Goal: Task Accomplishment & Management: Use online tool/utility

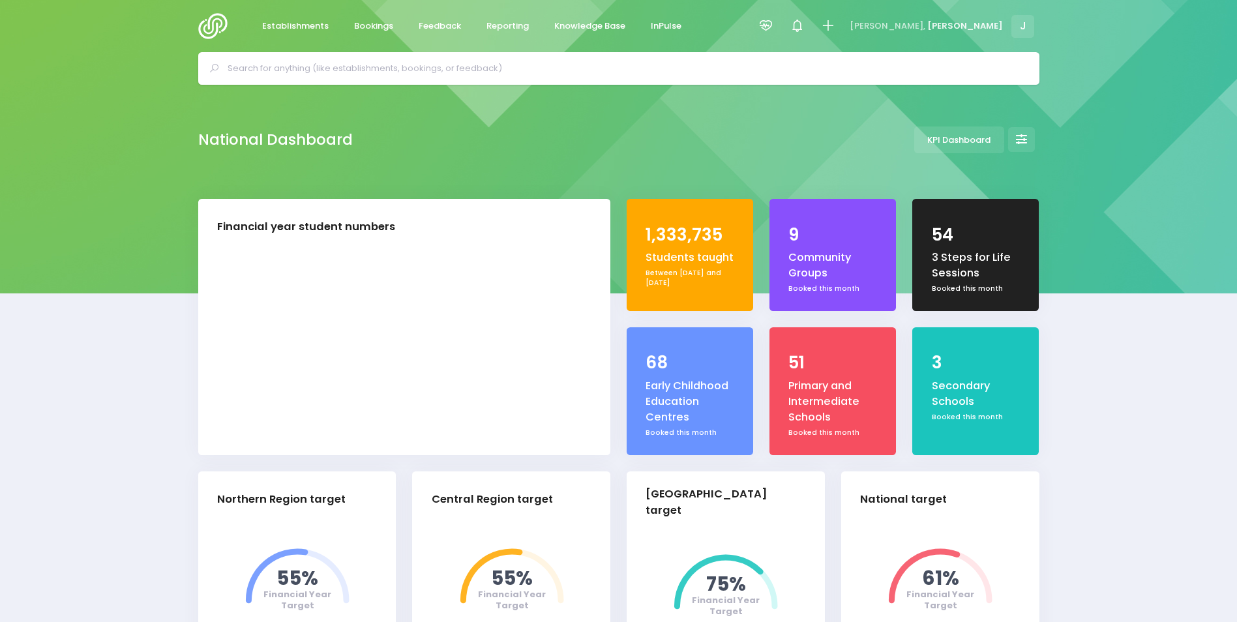
select select "5"
click at [366, 31] on span "Bookings" at bounding box center [373, 26] width 39 height 13
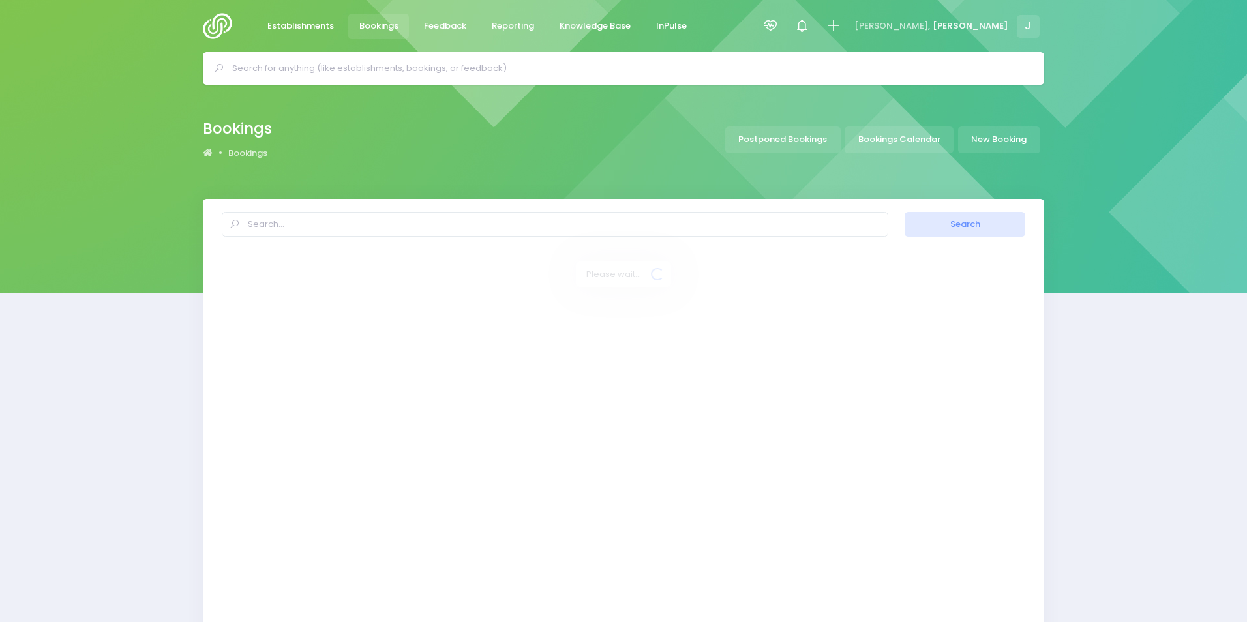
select select "20"
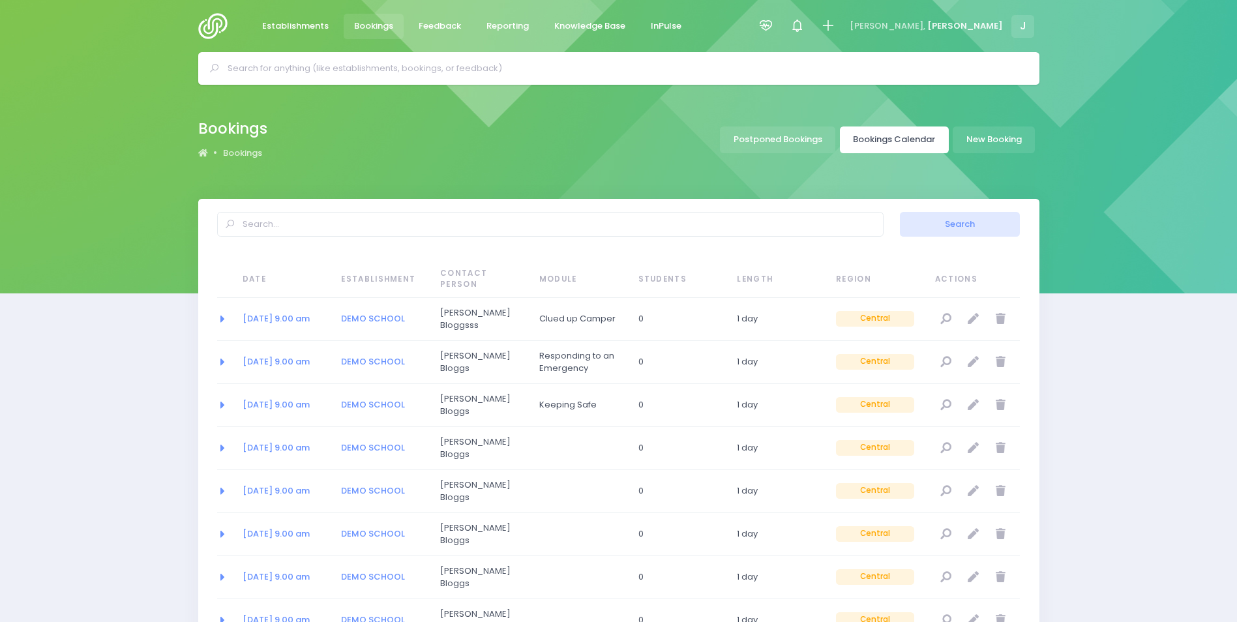
click at [911, 140] on link "Bookings Calendar" at bounding box center [894, 140] width 109 height 27
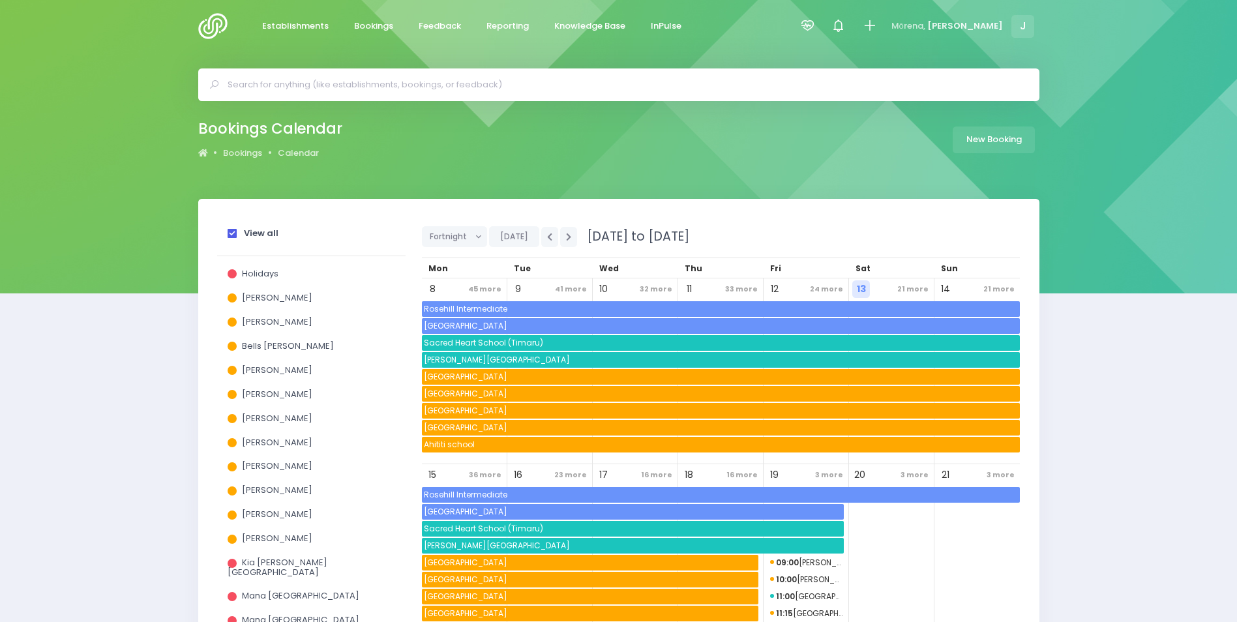
click at [235, 239] on div "View all" at bounding box center [312, 236] width 168 height 24
click at [234, 231] on span at bounding box center [232, 233] width 9 height 9
click at [0, 0] on input "View all" at bounding box center [0, 0] width 0 height 0
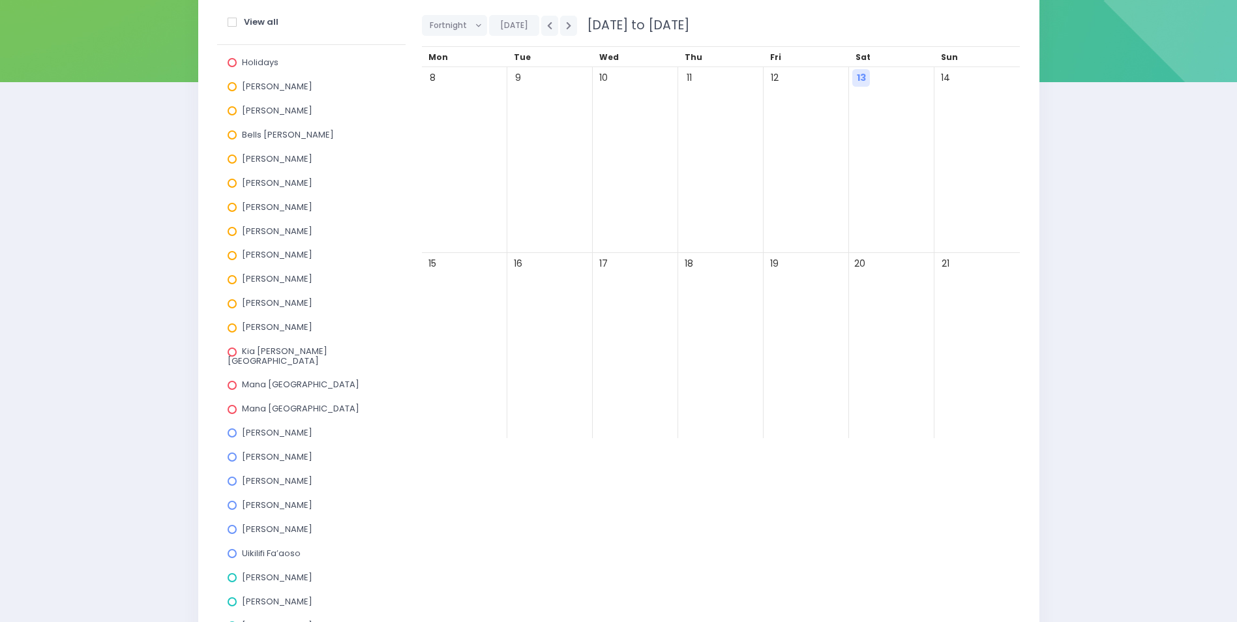
scroll to position [326, 0]
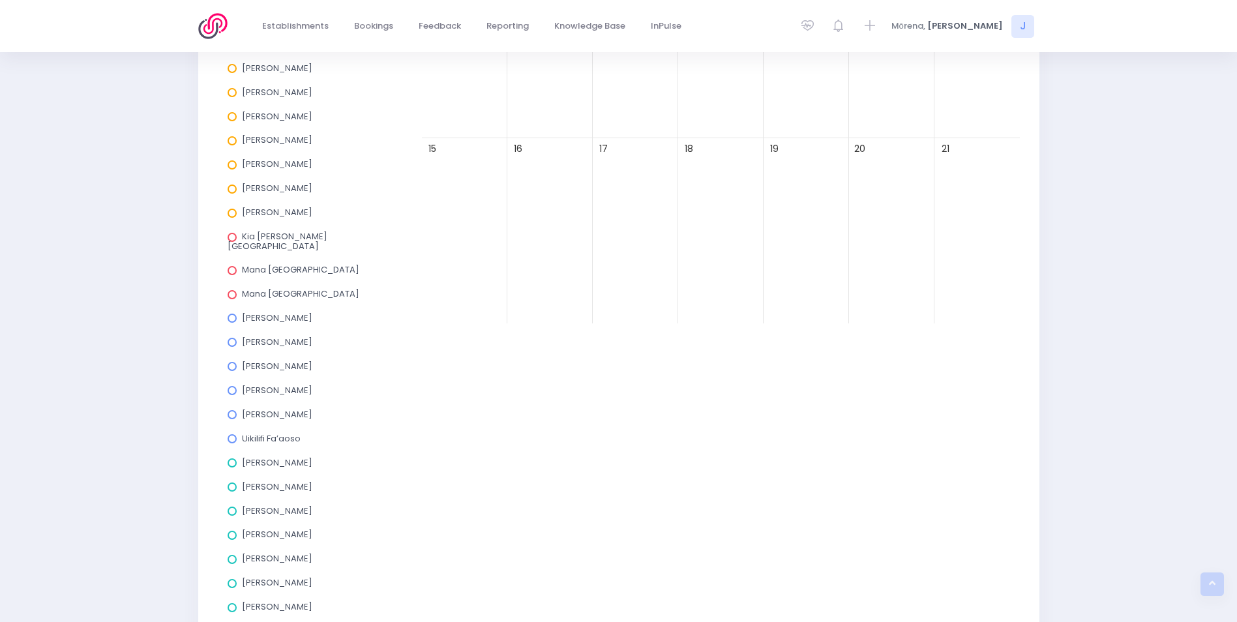
click at [231, 314] on span at bounding box center [232, 318] width 9 height 9
click at [0, 0] on input "Asha Bogdanowicz" at bounding box center [0, 0] width 0 height 0
click at [234, 338] on span at bounding box center [232, 342] width 9 height 9
click at [0, 0] on input "Jess Bates" at bounding box center [0, 0] width 0 height 0
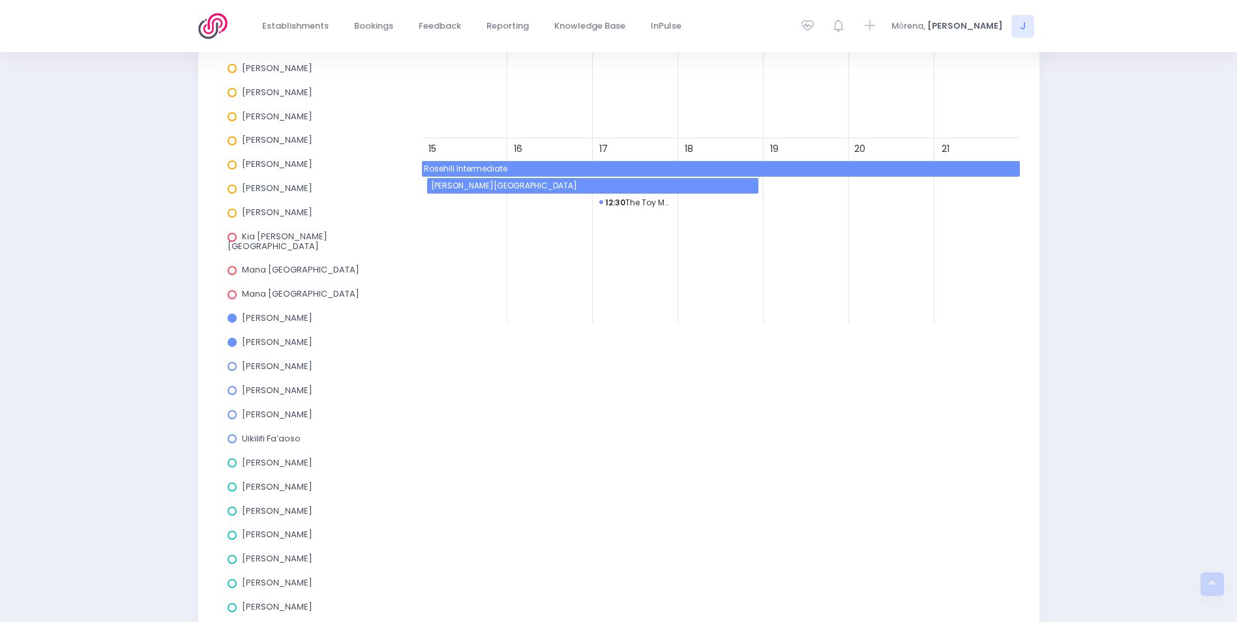
click at [233, 434] on span at bounding box center [232, 438] width 9 height 9
click at [0, 0] on input "Uikilifi Fa’aoso" at bounding box center [0, 0] width 0 height 0
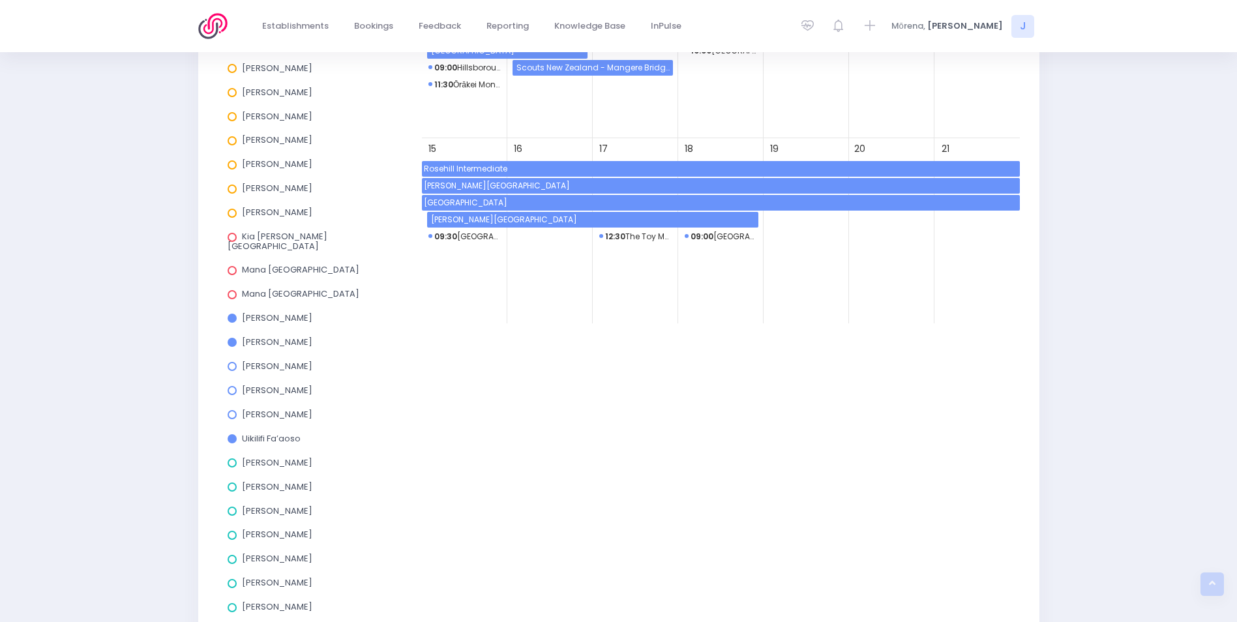
click at [469, 204] on span "De La Salle College" at bounding box center [721, 203] width 598 height 16
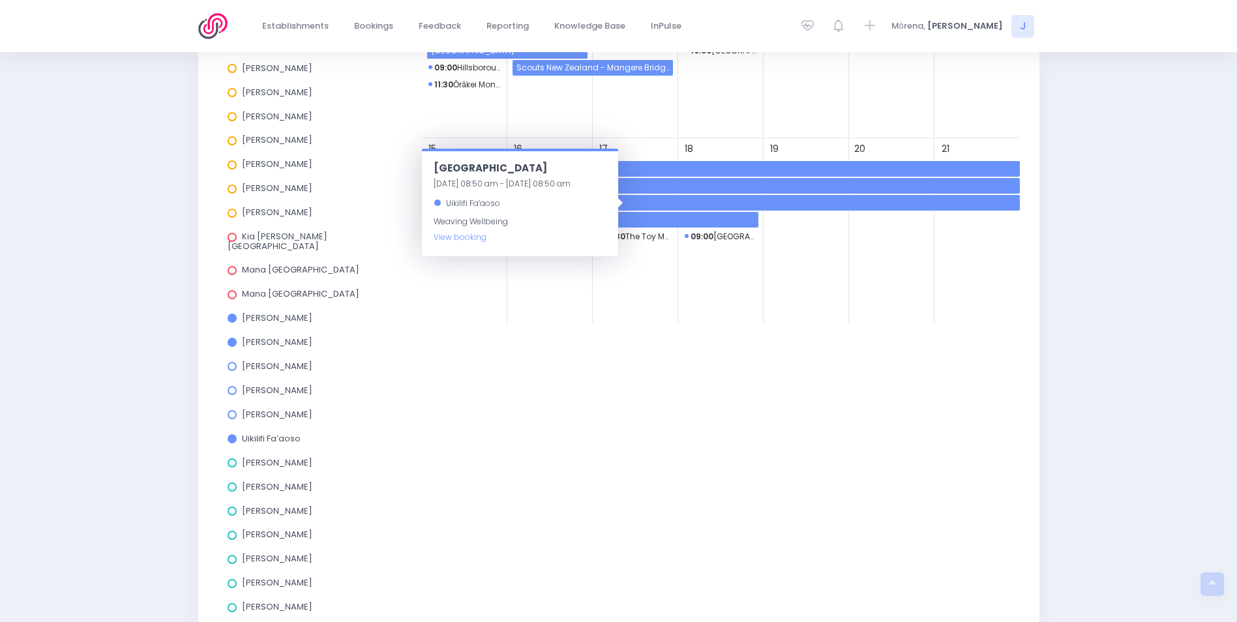
click at [469, 204] on span "Uikilifi Fa’aoso" at bounding box center [473, 203] width 54 height 11
drag, startPoint x: 469, startPoint y: 204, endPoint x: 483, endPoint y: 316, distance: 113.1
click at [483, 316] on div "15" at bounding box center [464, 231] width 85 height 186
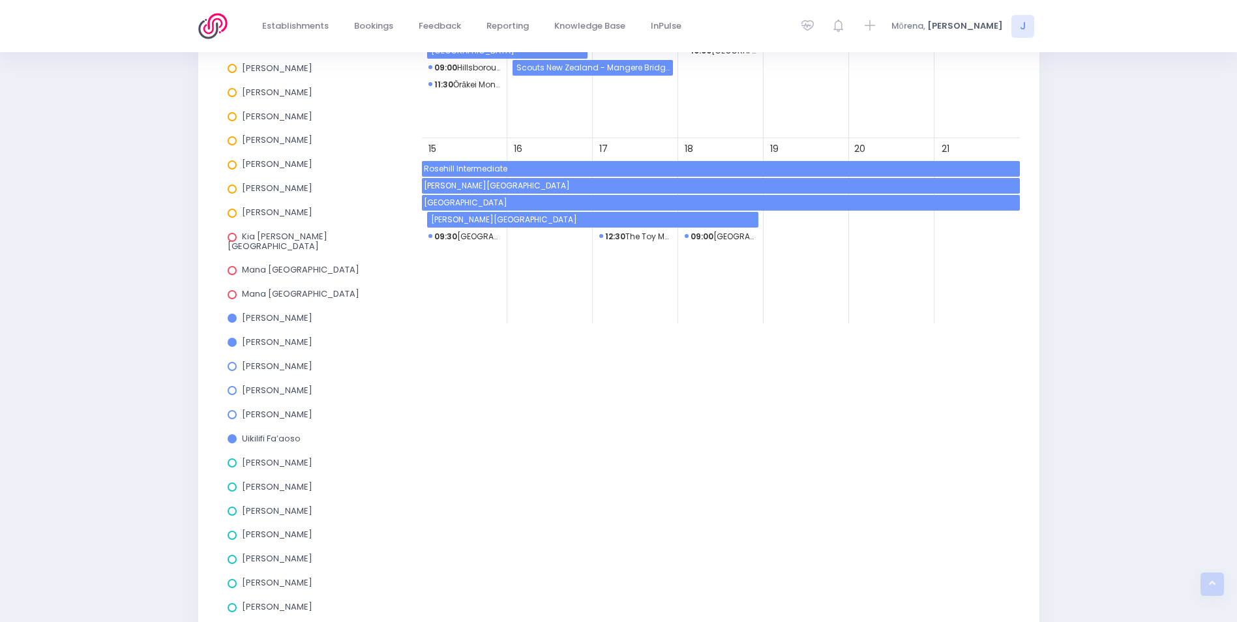
click at [434, 201] on span "De La Salle College" at bounding box center [721, 203] width 598 height 16
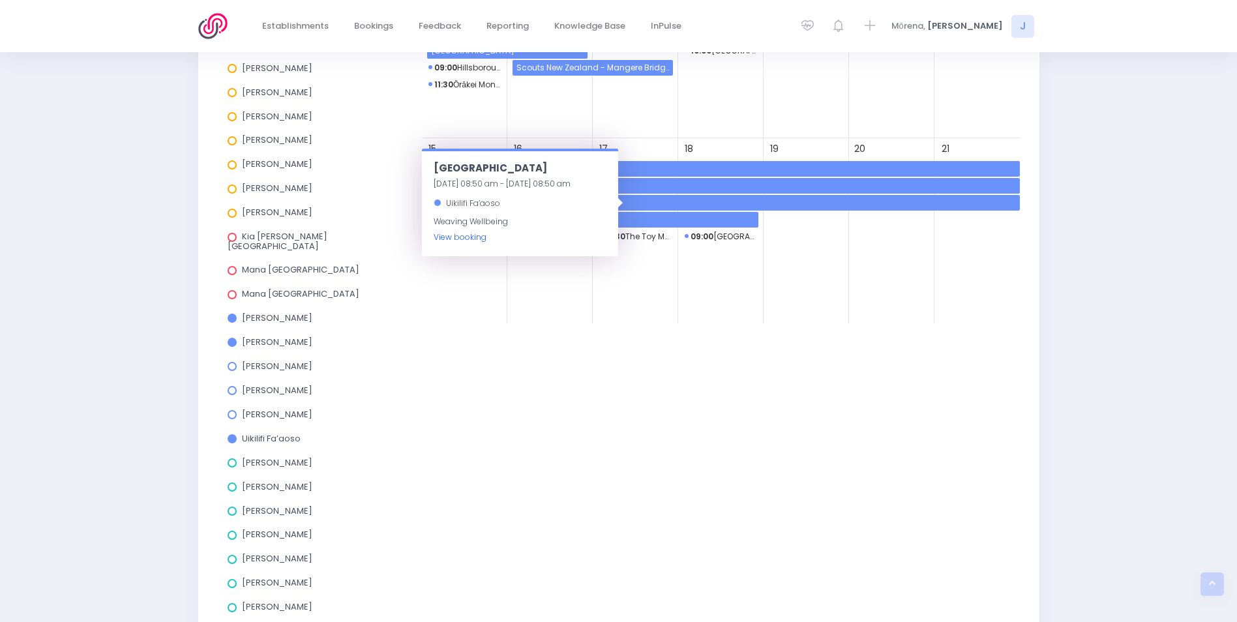
click at [447, 240] on link "View booking" at bounding box center [460, 237] width 53 height 11
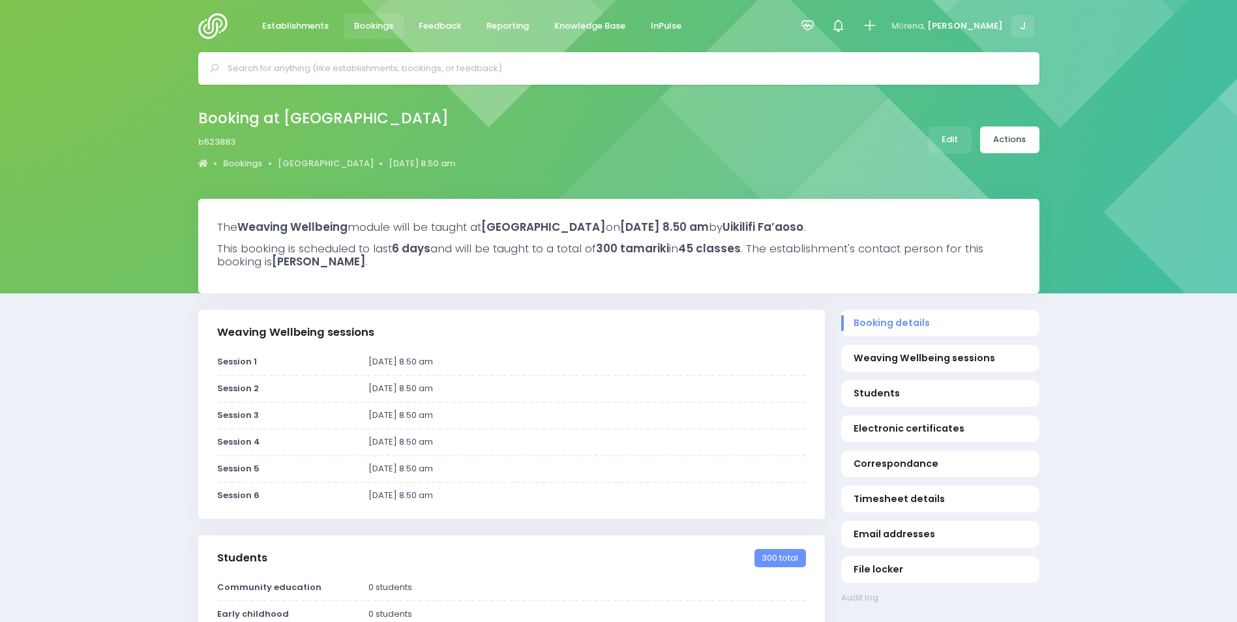
select select "5"
click at [309, 166] on link "De La Salle College" at bounding box center [326, 163] width 96 height 13
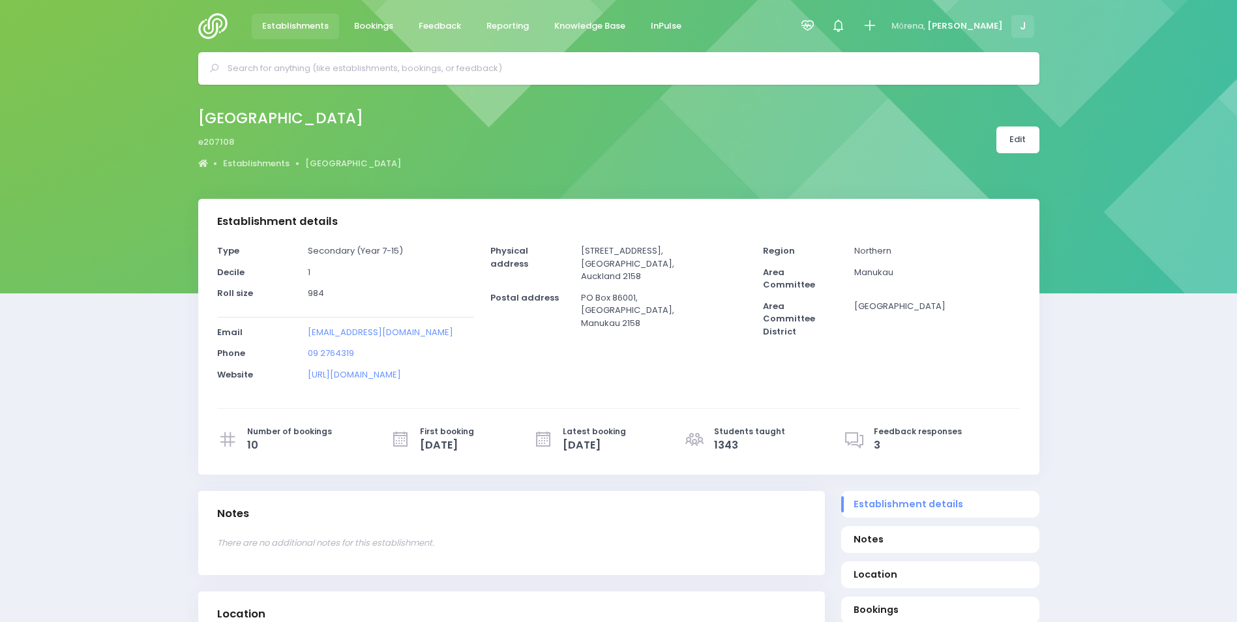
select select "5"
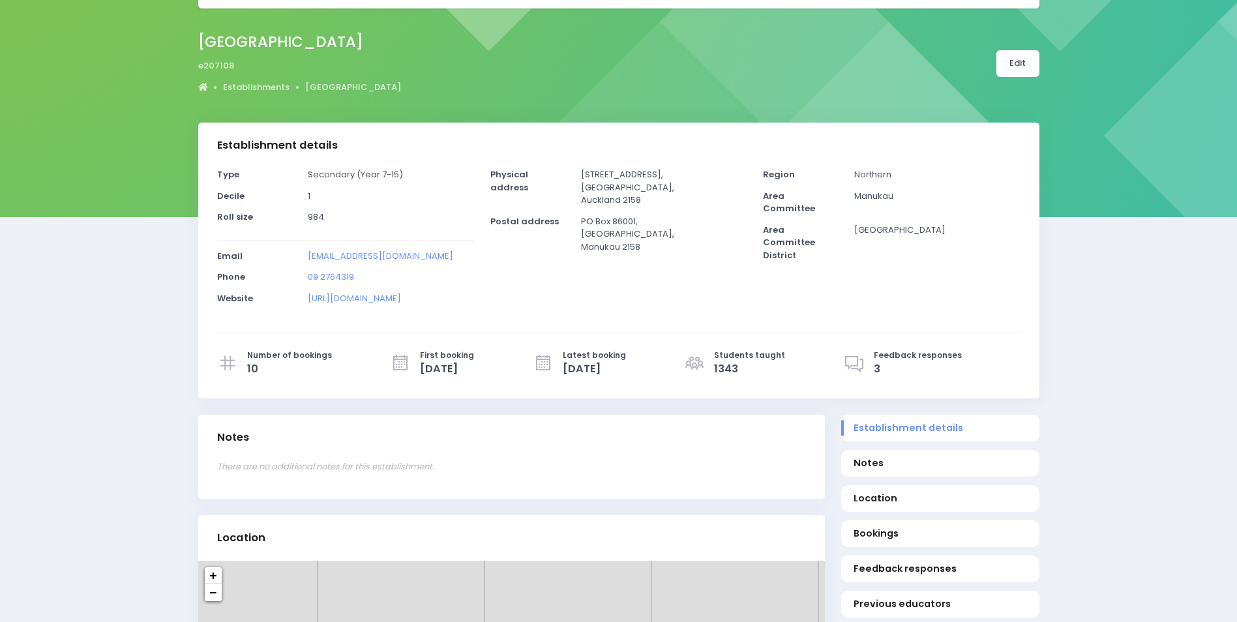
scroll to position [196, 0]
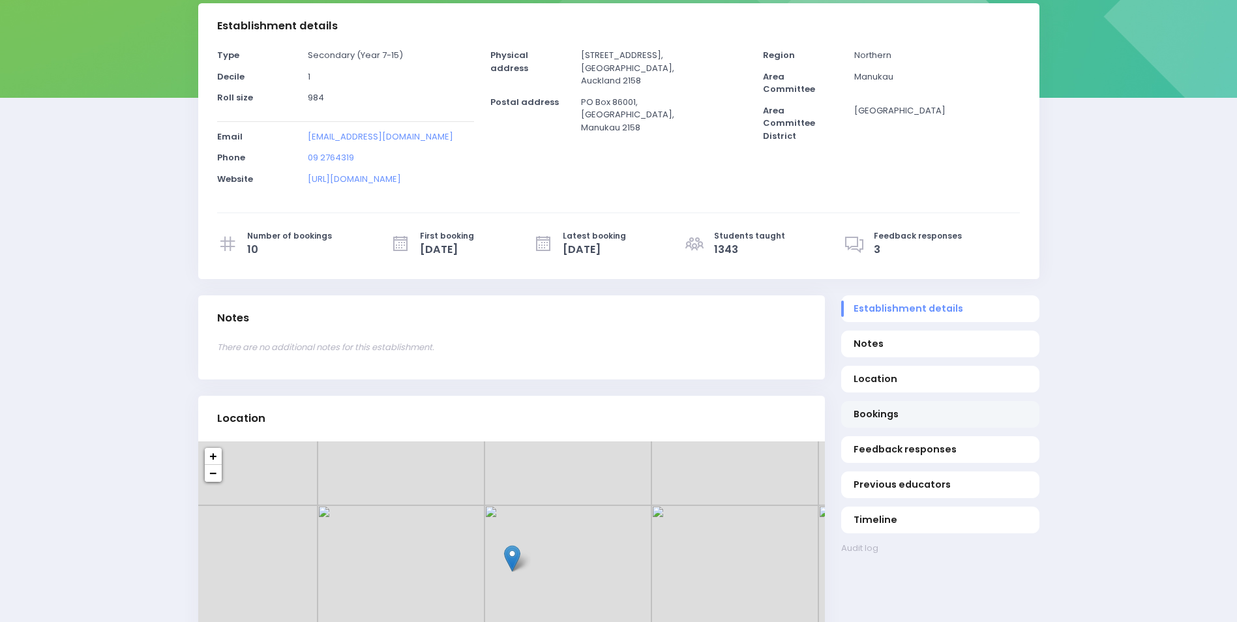
click at [870, 412] on span "Bookings" at bounding box center [940, 415] width 173 height 14
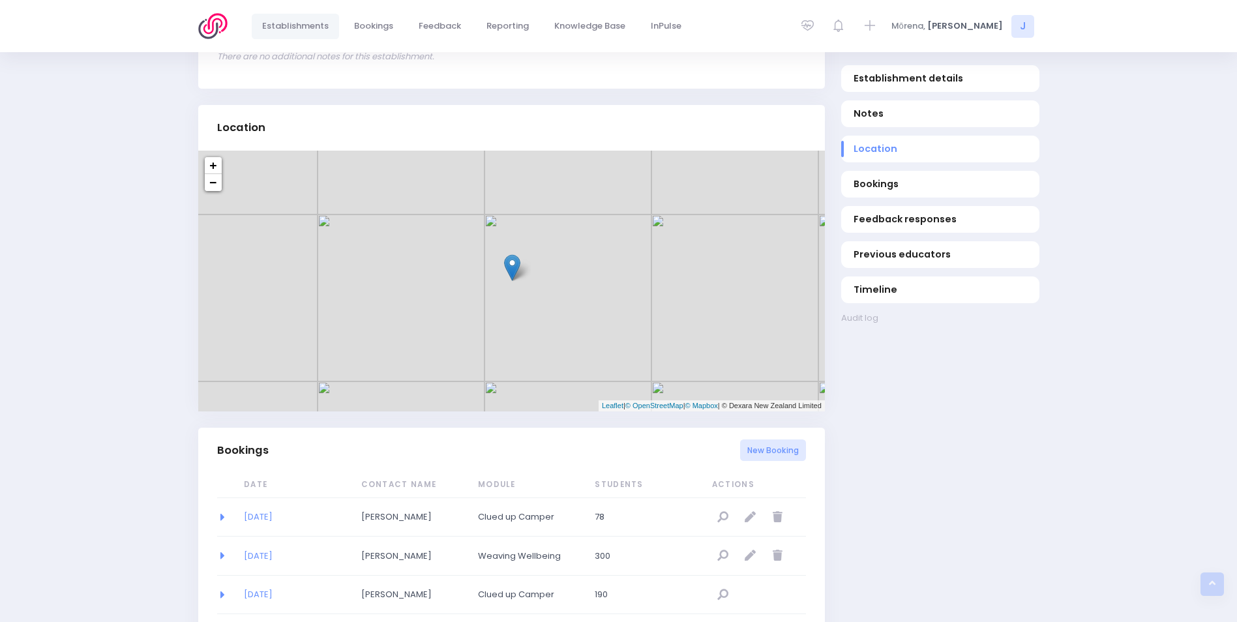
scroll to position [587, 0]
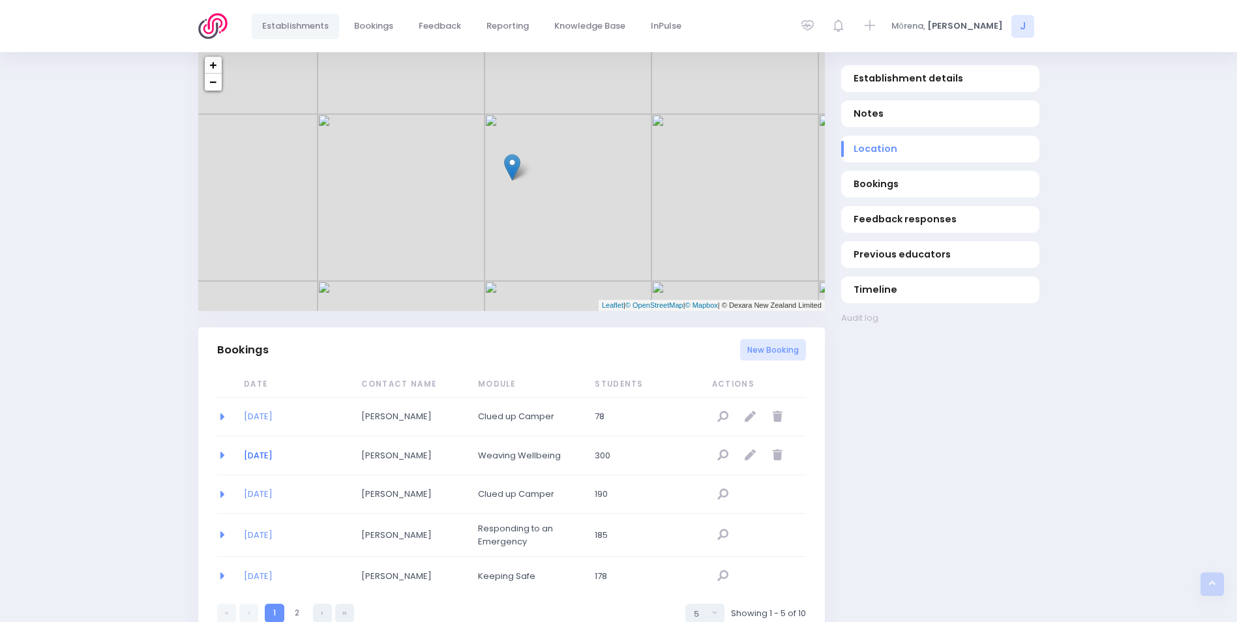
click at [273, 453] on link "26/08/2025" at bounding box center [258, 455] width 29 height 12
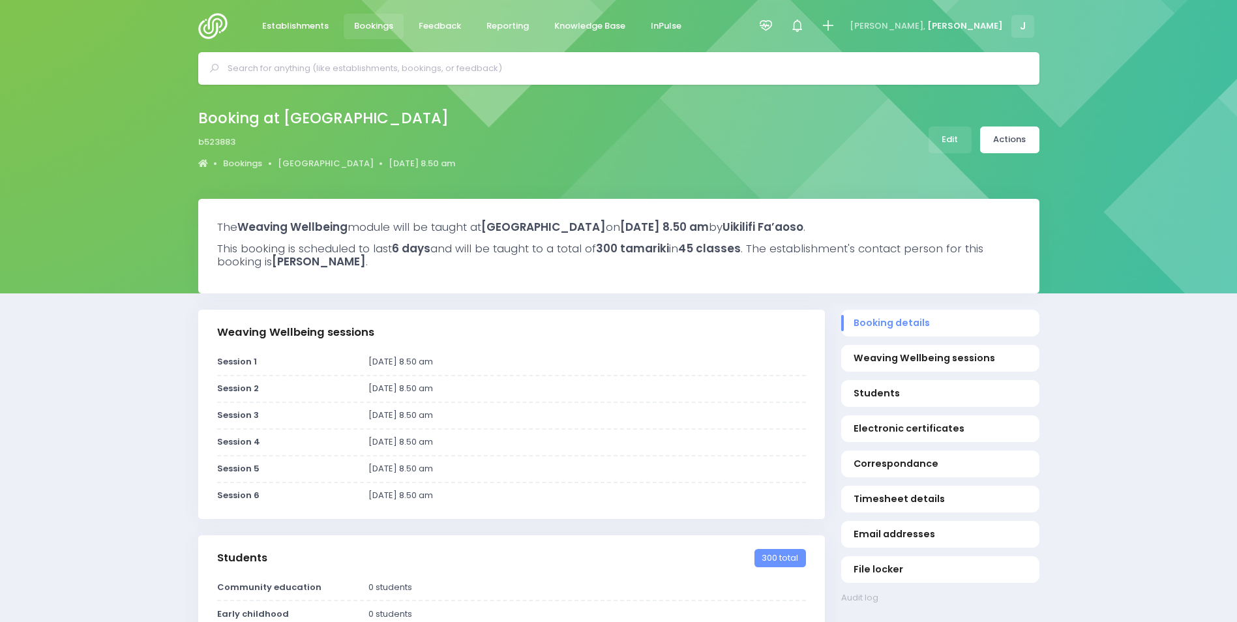
select select "5"
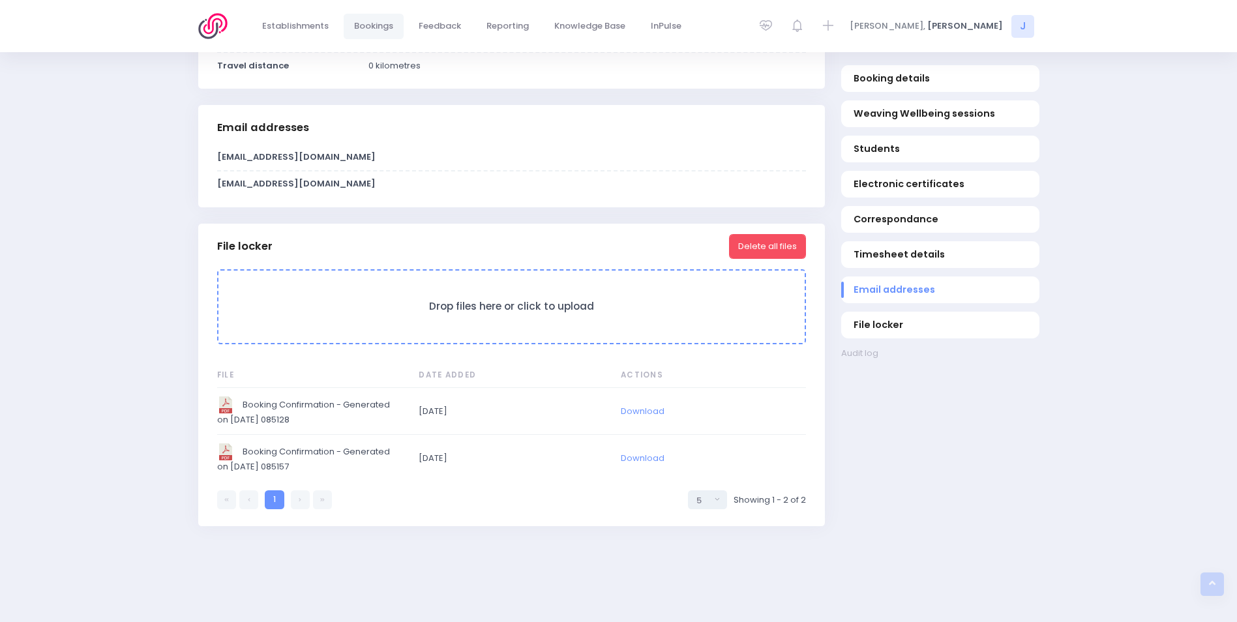
scroll to position [1239, 0]
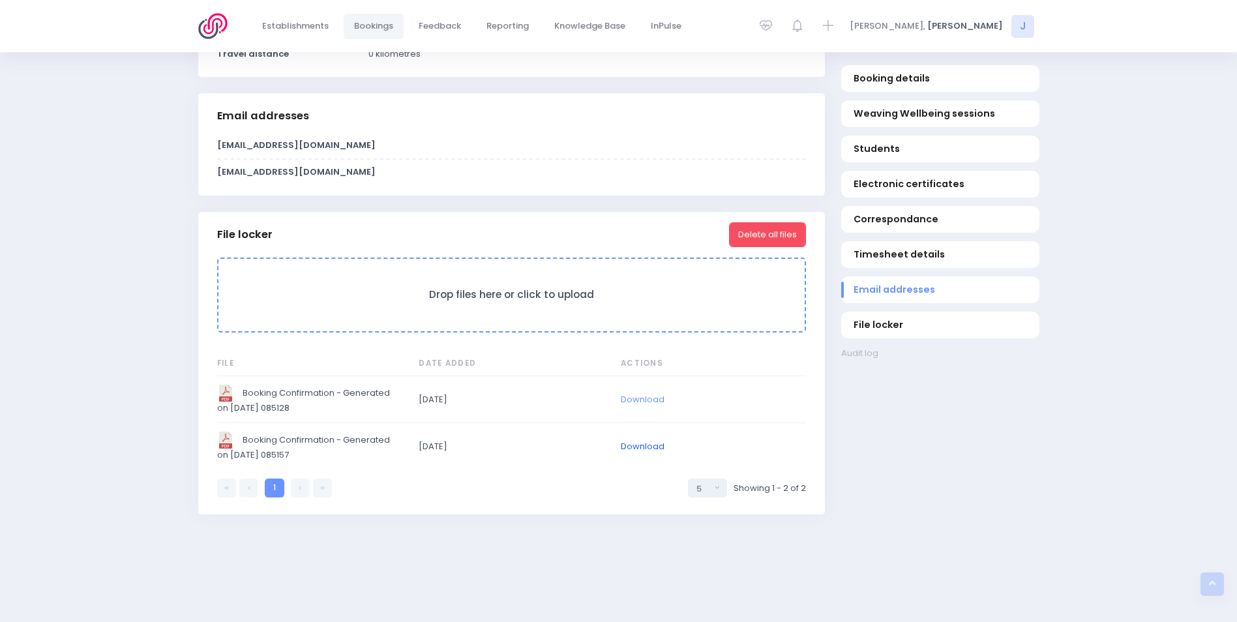
click at [631, 445] on link "Download" at bounding box center [643, 446] width 44 height 12
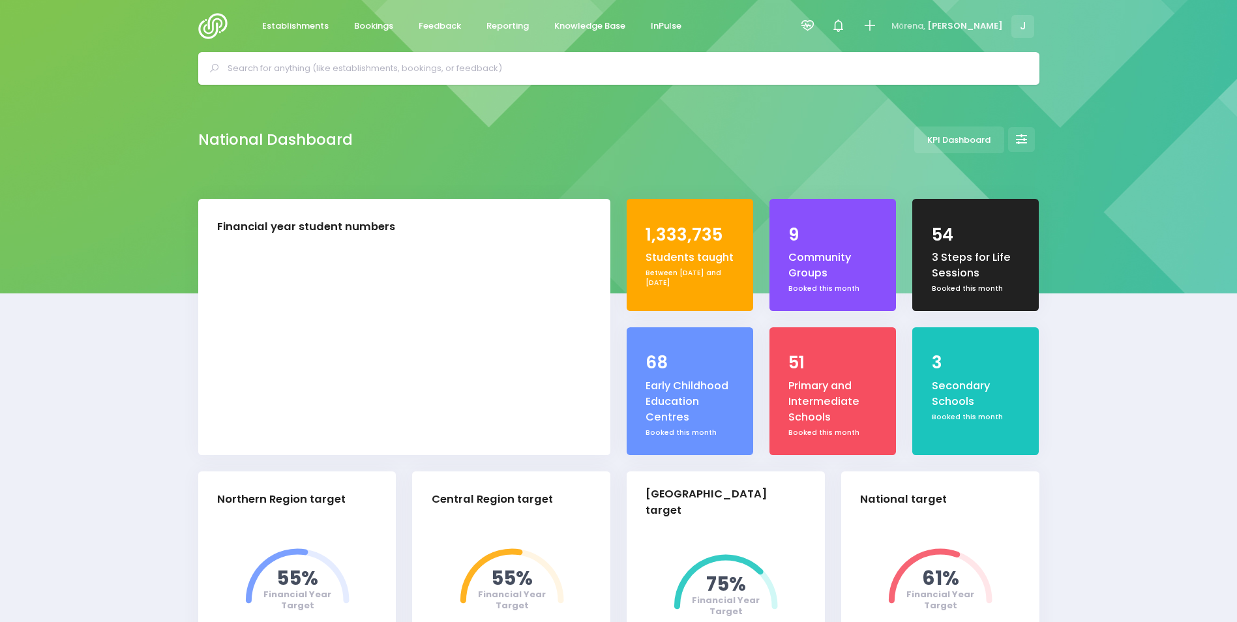
select select "5"
click at [505, 28] on span "Reporting" at bounding box center [508, 26] width 42 height 13
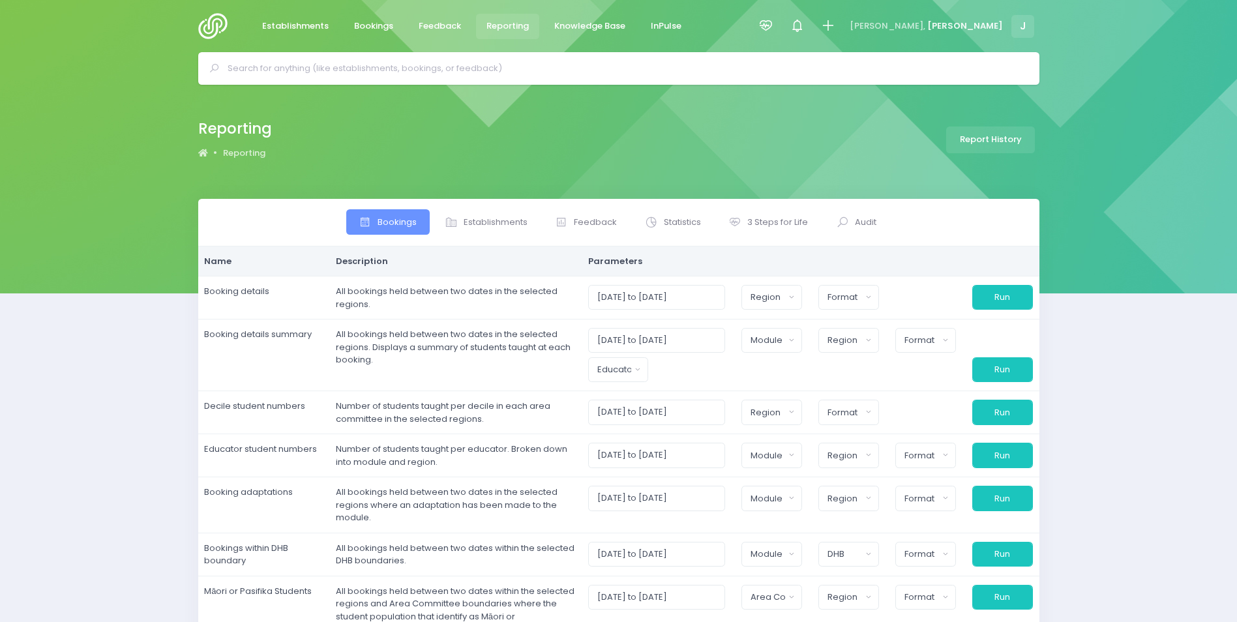
select select
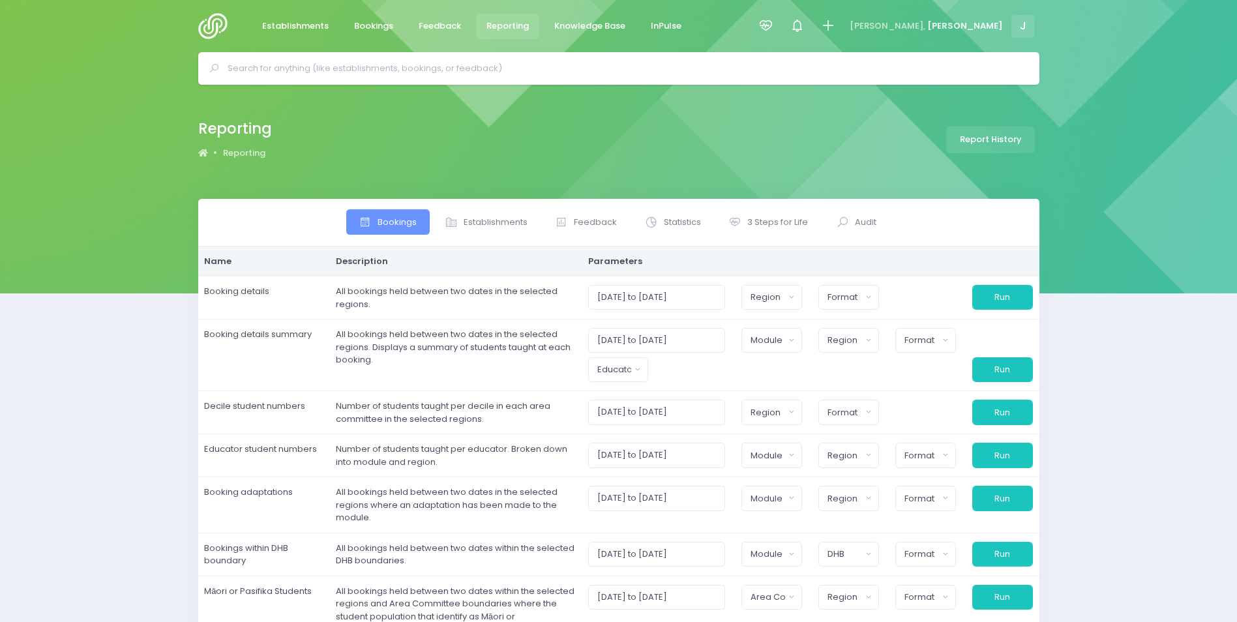
select select
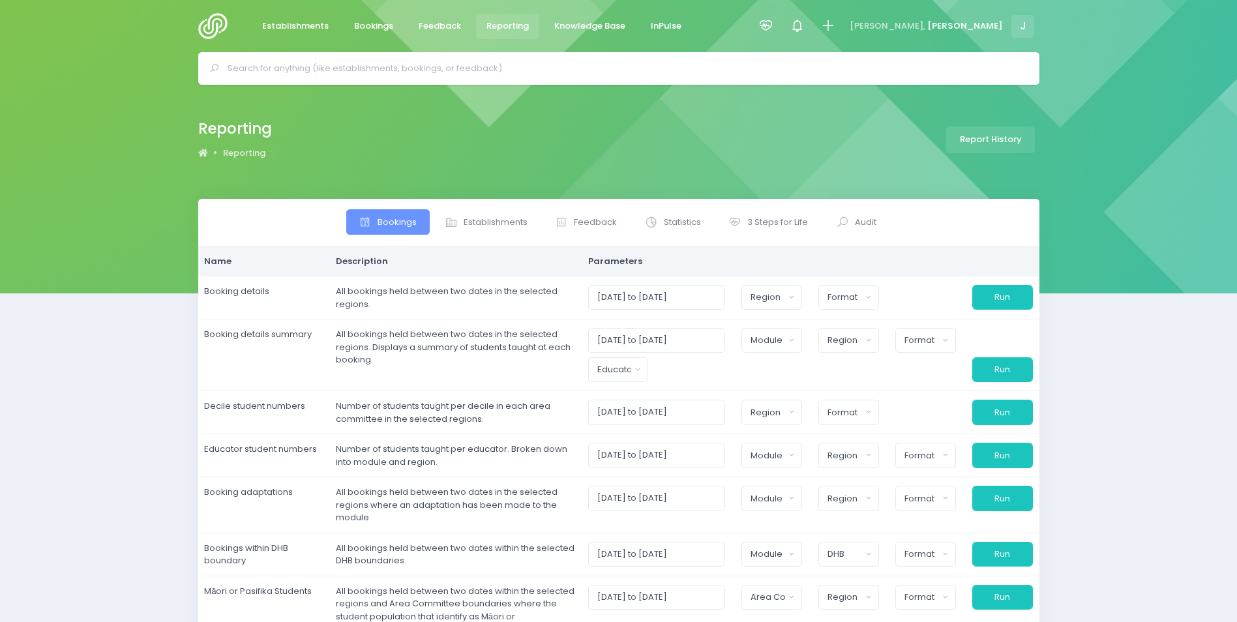
select select
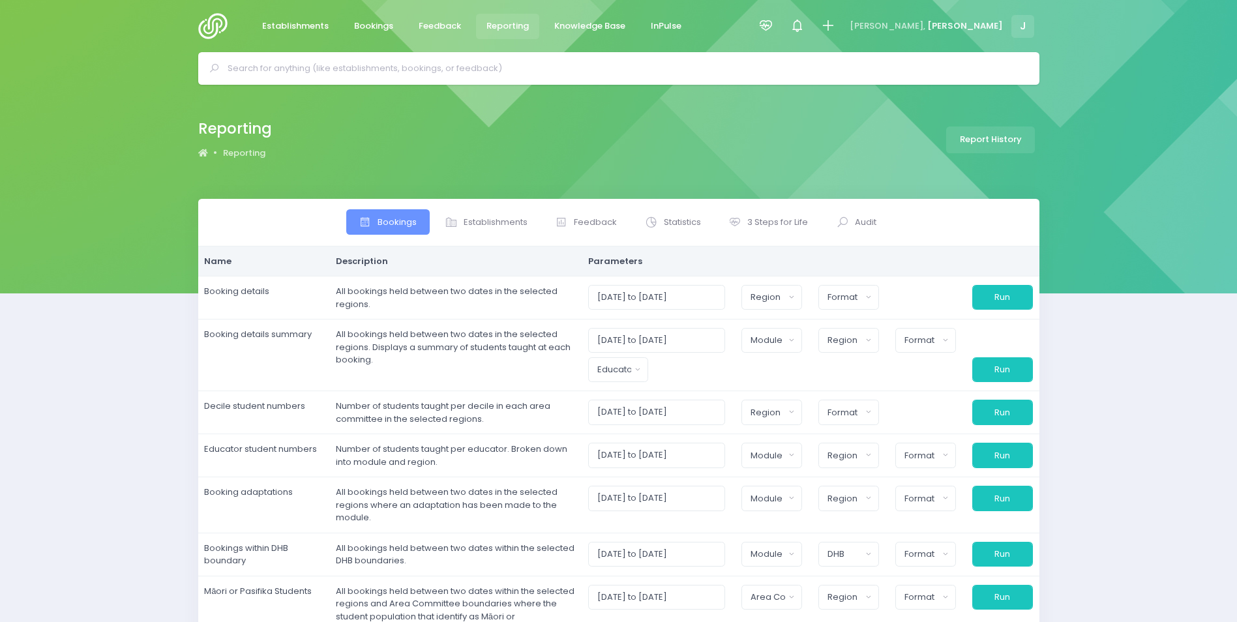
select select
click at [795, 231] on link "3 Steps for Life" at bounding box center [768, 221] width 105 height 25
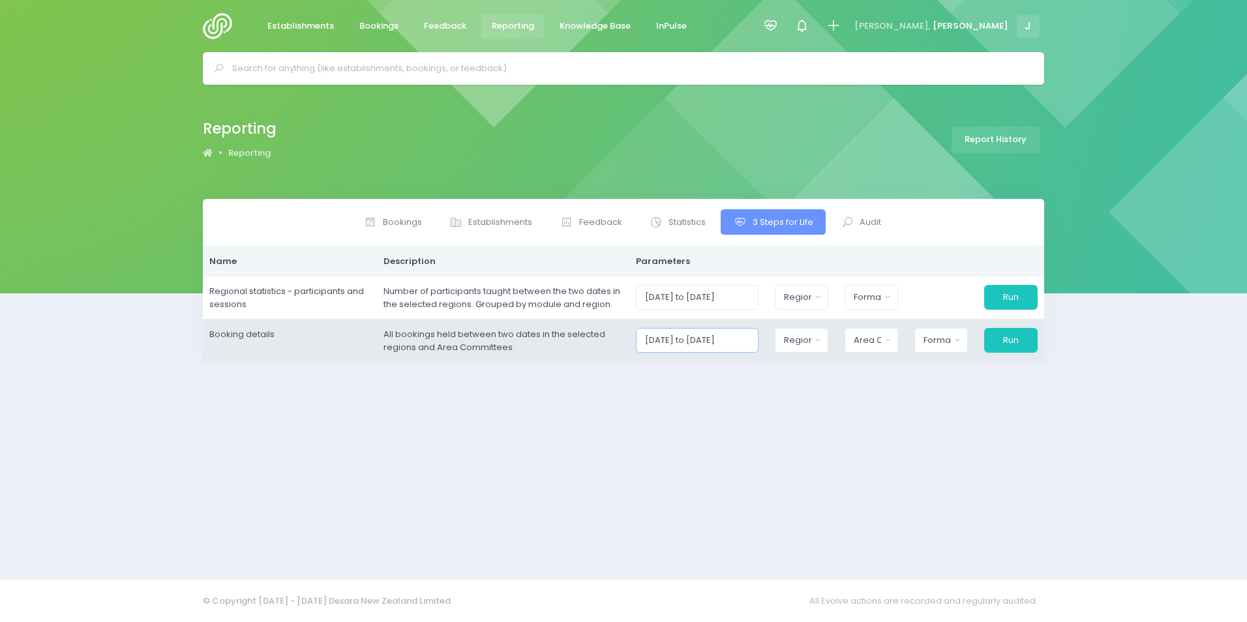
click at [685, 341] on input "[DATE] to [DATE]" at bounding box center [697, 340] width 123 height 25
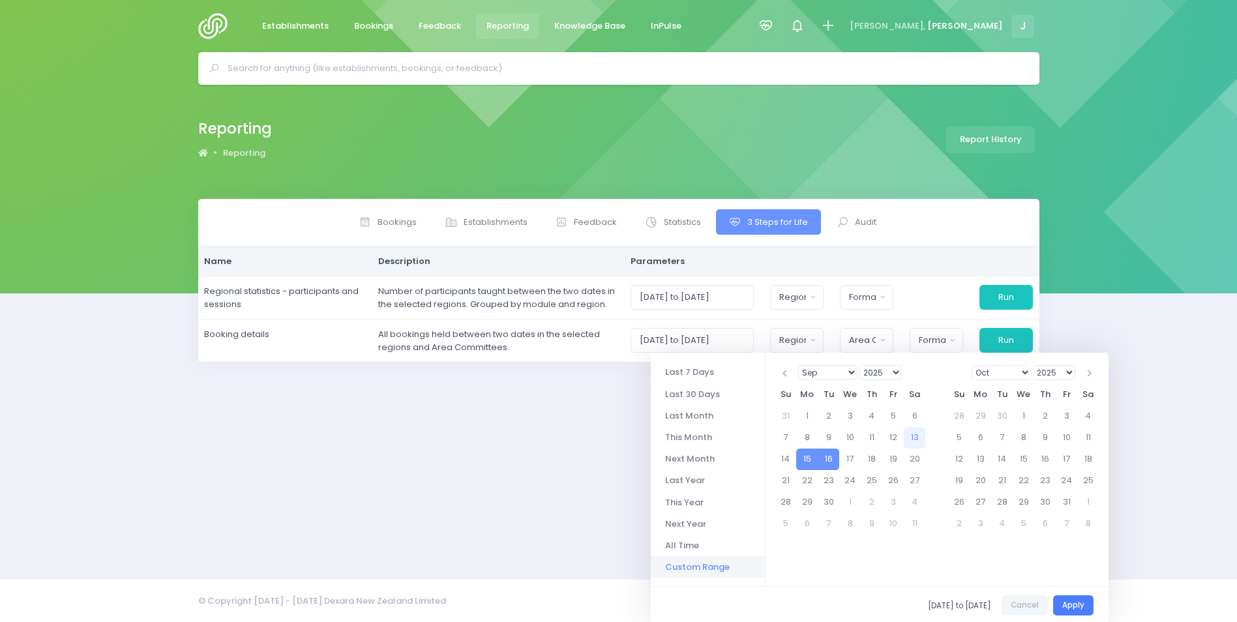
click at [1076, 607] on button "Apply" at bounding box center [1073, 605] width 40 height 20
type input "[DATE] to [DATE]"
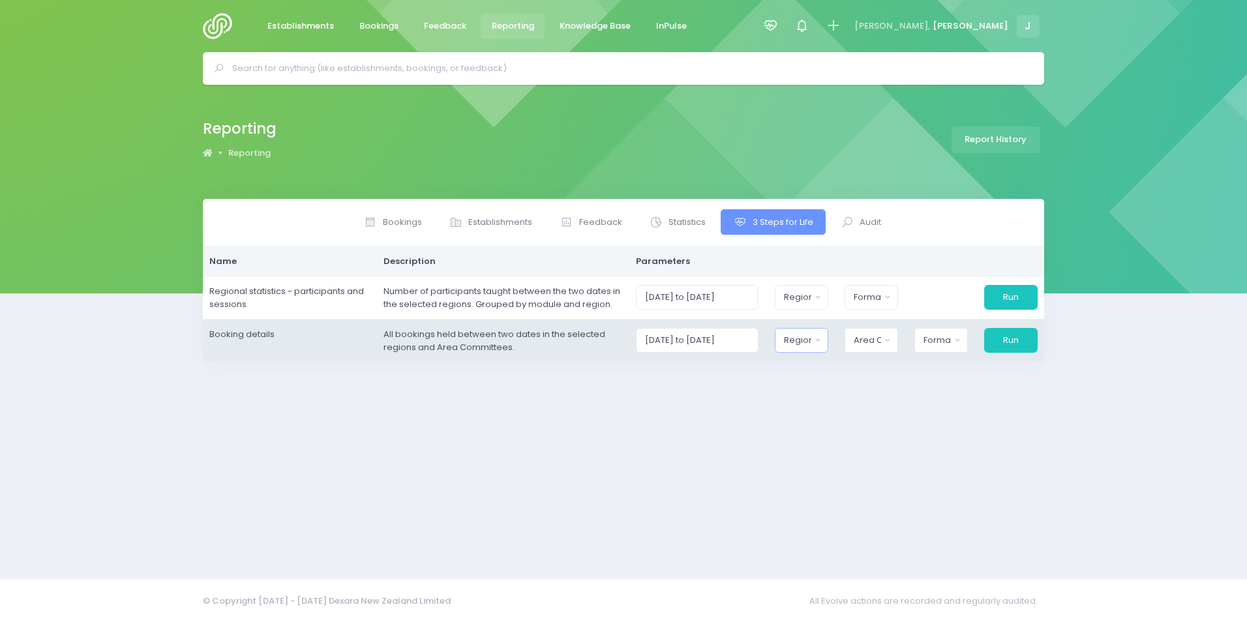
click at [811, 337] on div "Region" at bounding box center [797, 340] width 27 height 13
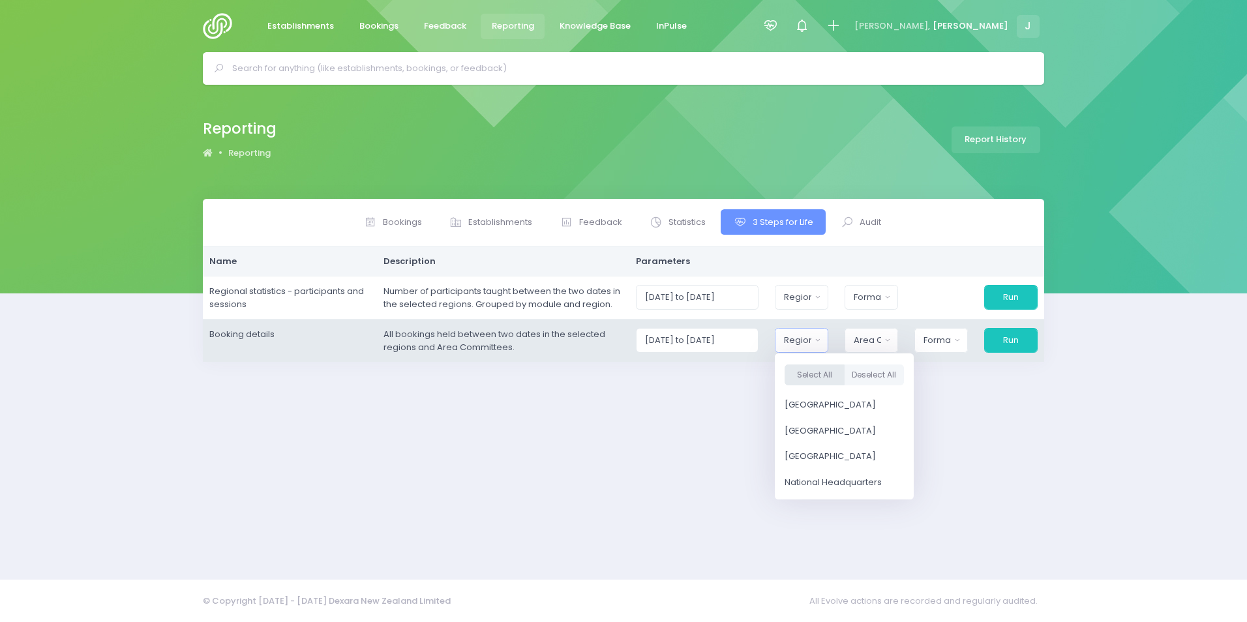
drag, startPoint x: 820, startPoint y: 370, endPoint x: 876, endPoint y: 333, distance: 66.9
click at [828, 359] on div "Select All Deselect All" at bounding box center [844, 375] width 139 height 35
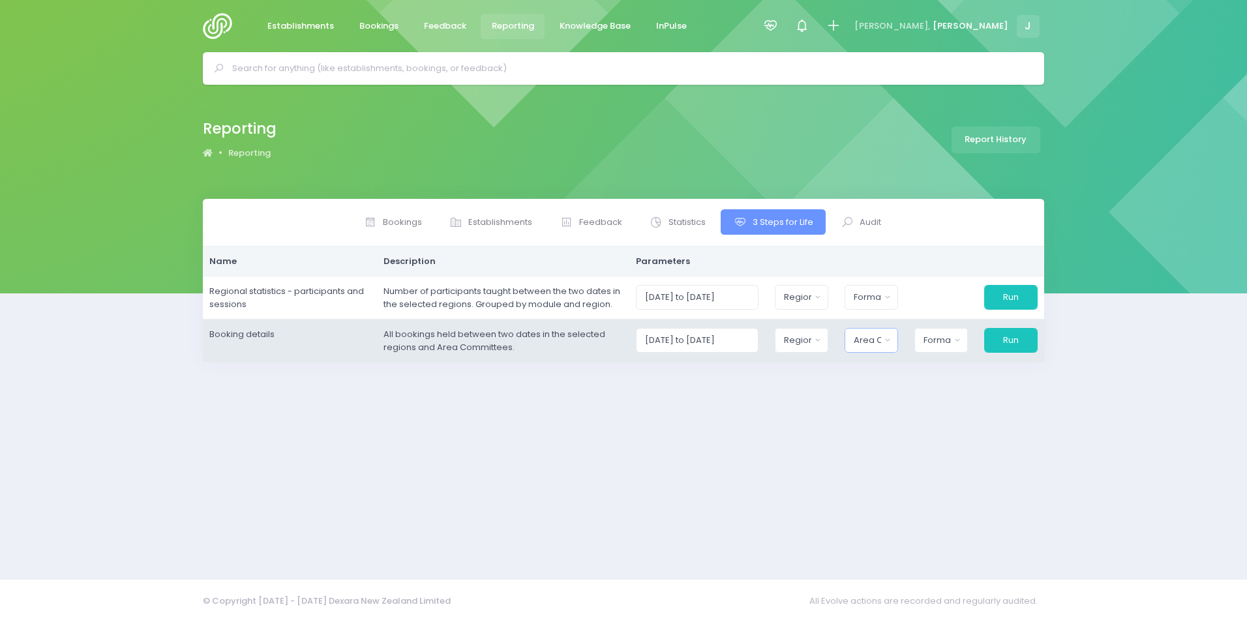
click at [876, 333] on button "Area Committee" at bounding box center [871, 340] width 53 height 25
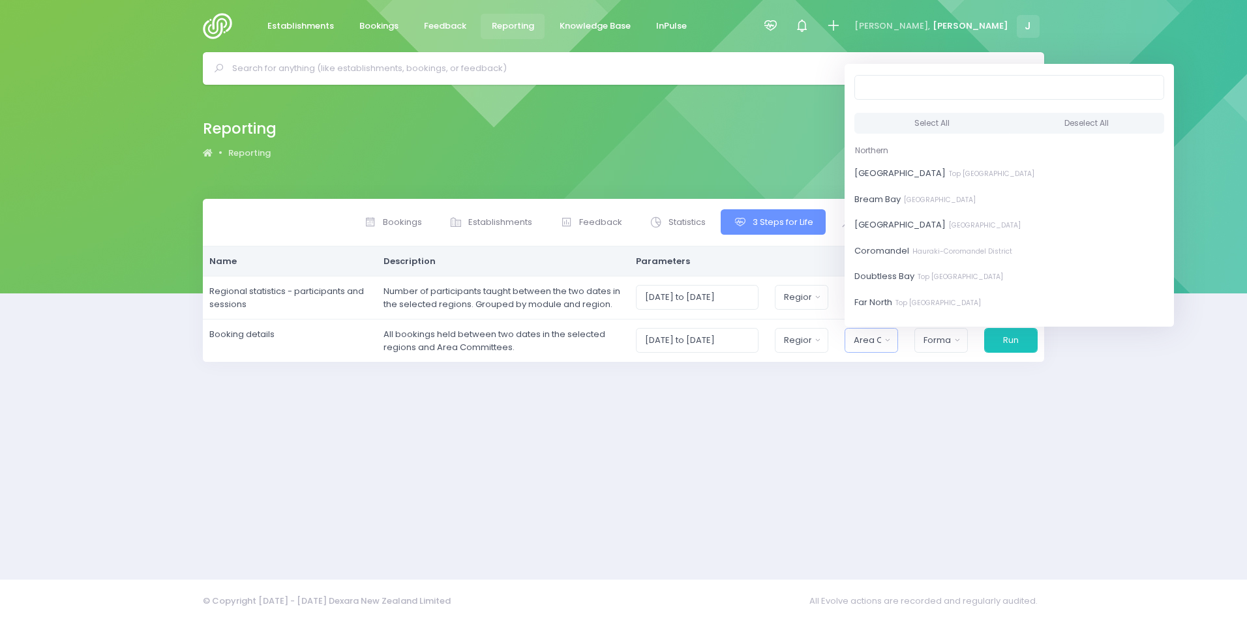
click at [907, 104] on div at bounding box center [1009, 87] width 329 height 38
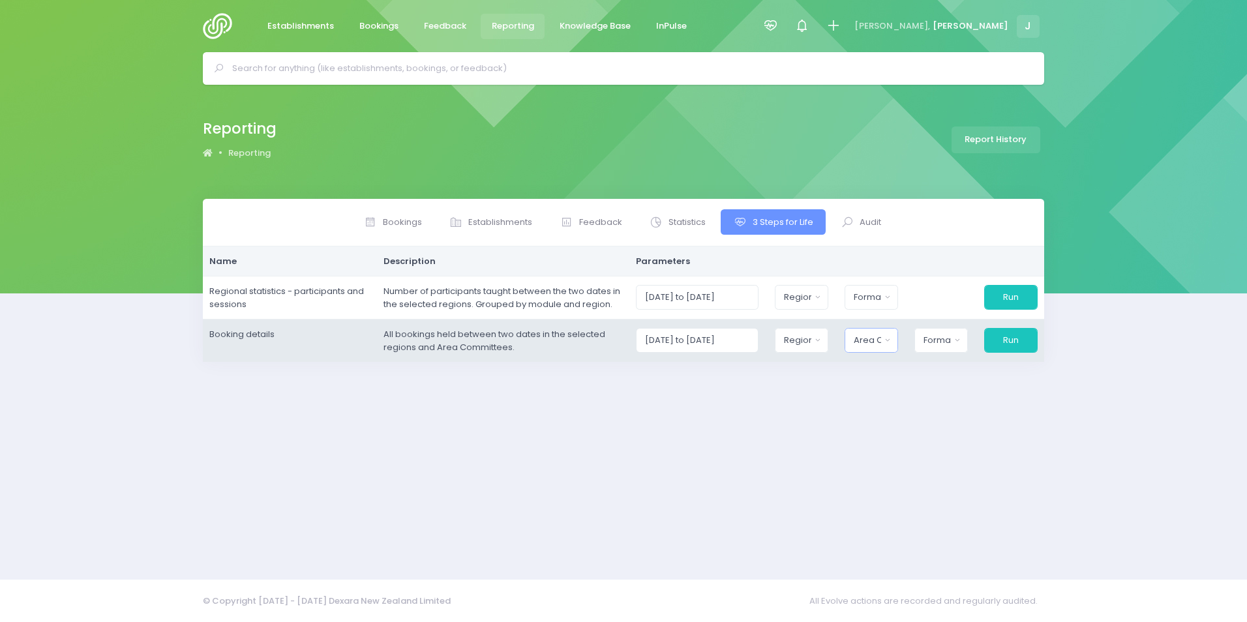
drag, startPoint x: 884, startPoint y: 339, endPoint x: 871, endPoint y: 242, distance: 98.1
click at [881, 336] on div "Area Committee" at bounding box center [867, 340] width 27 height 13
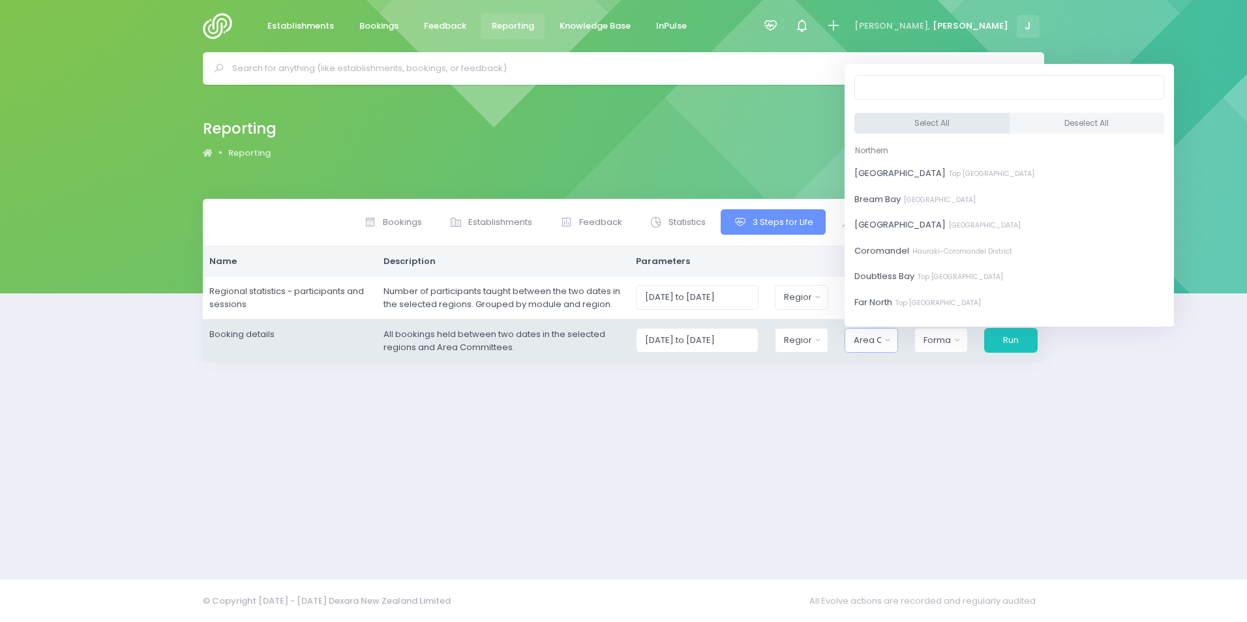
click at [882, 123] on button "Select All" at bounding box center [931, 124] width 155 height 22
select select "[GEOGRAPHIC_DATA]"
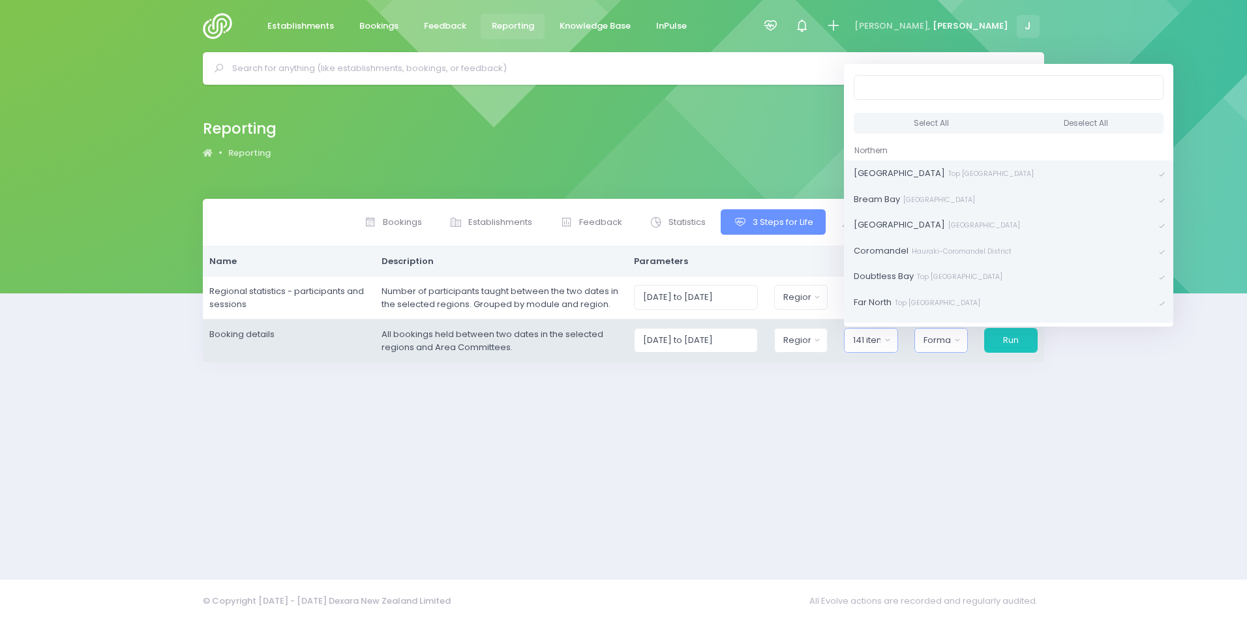
click at [928, 343] on div "Format" at bounding box center [937, 340] width 27 height 13
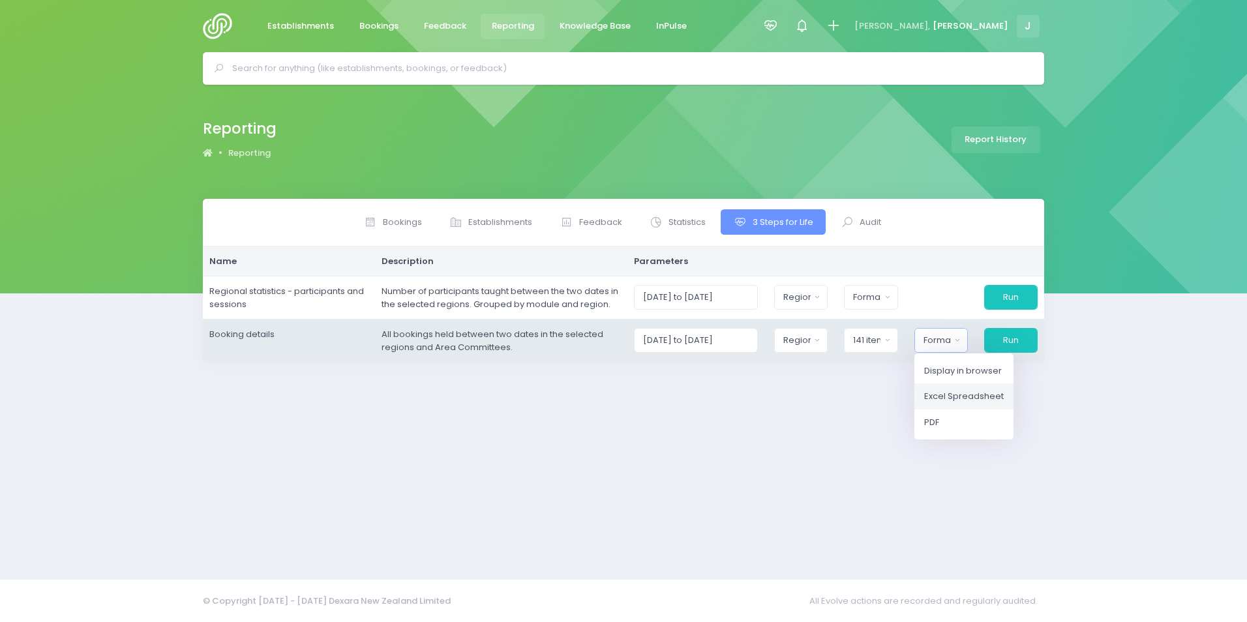
click at [948, 391] on span "Excel Spreadsheet" at bounding box center [964, 396] width 80 height 13
select select "excel"
click at [1004, 341] on button "Run" at bounding box center [1010, 340] width 55 height 25
click at [1022, 344] on button "Run" at bounding box center [1010, 340] width 55 height 25
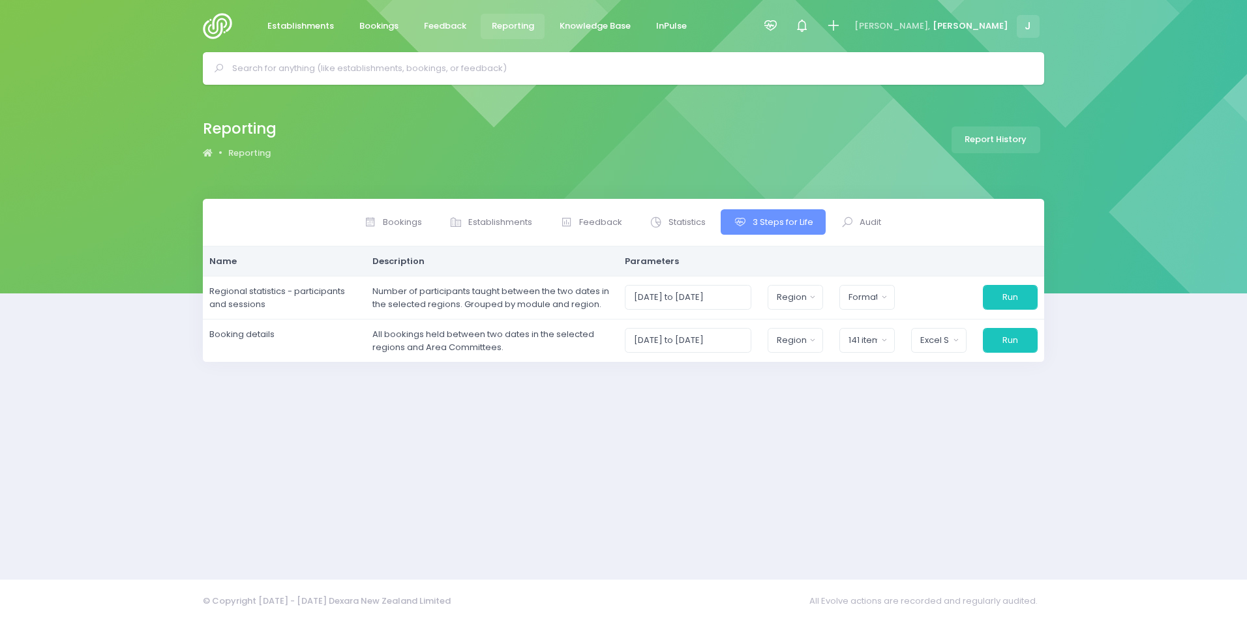
click at [633, 497] on div "Bookings Establishments Feedback Statistics" at bounding box center [624, 381] width 874 height 365
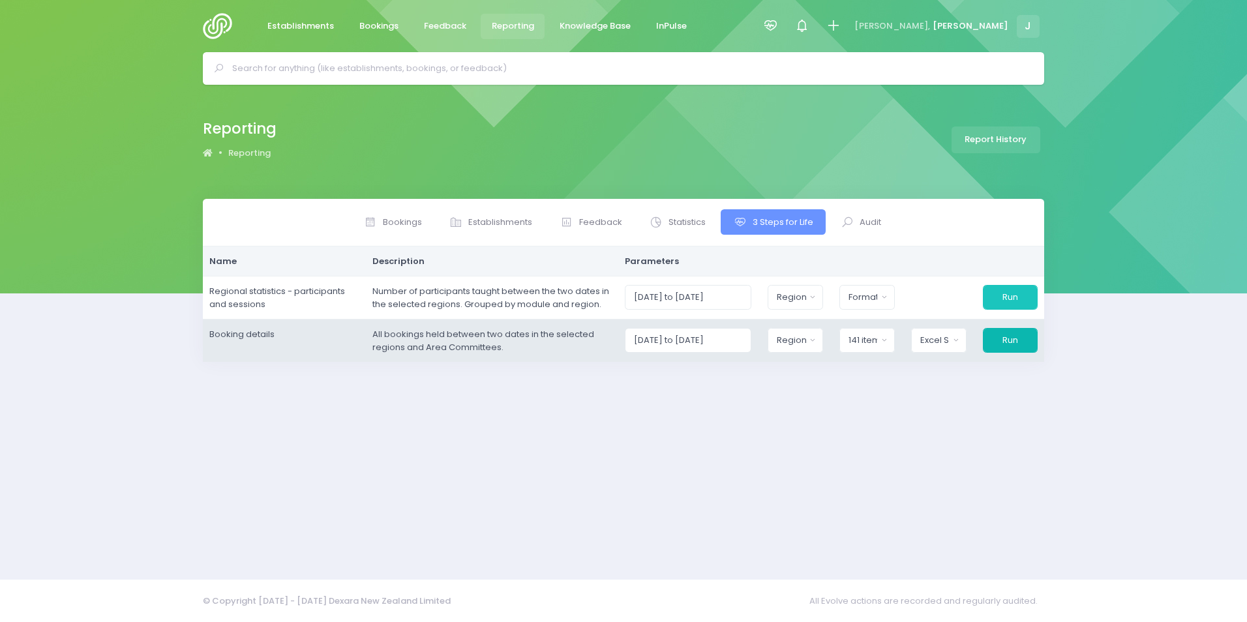
click at [1000, 334] on button "Run" at bounding box center [1010, 340] width 55 height 25
click at [806, 339] on div "Region" at bounding box center [791, 340] width 29 height 13
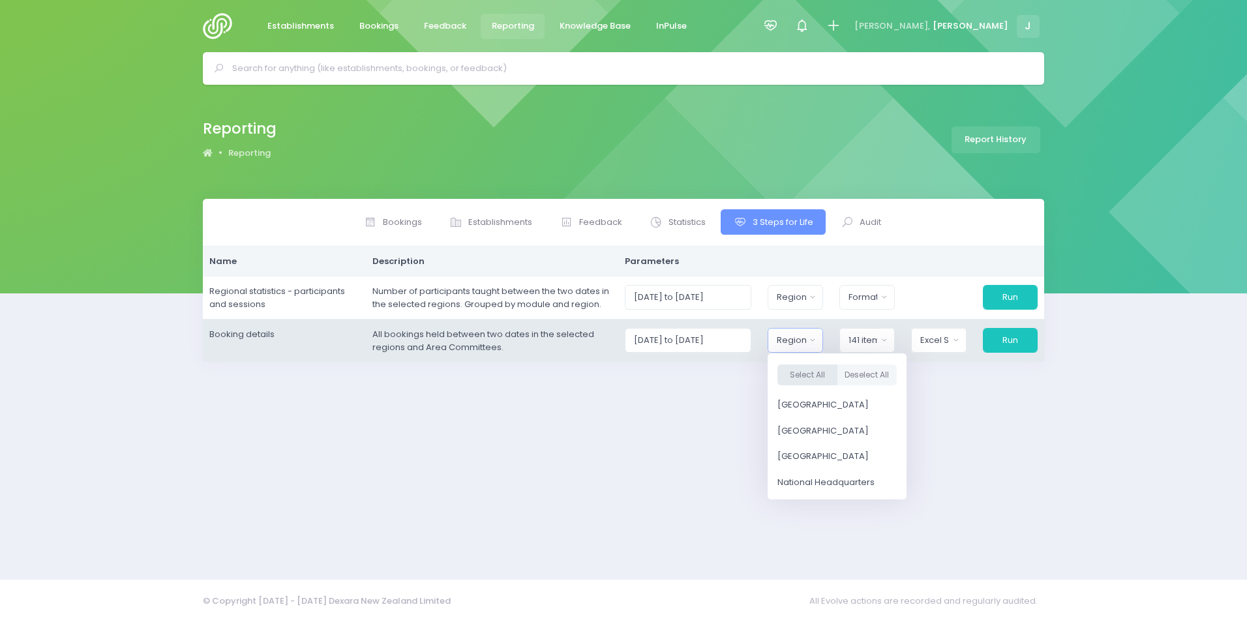
click at [798, 374] on button "Select All" at bounding box center [807, 376] width 60 height 22
select select "Northern"
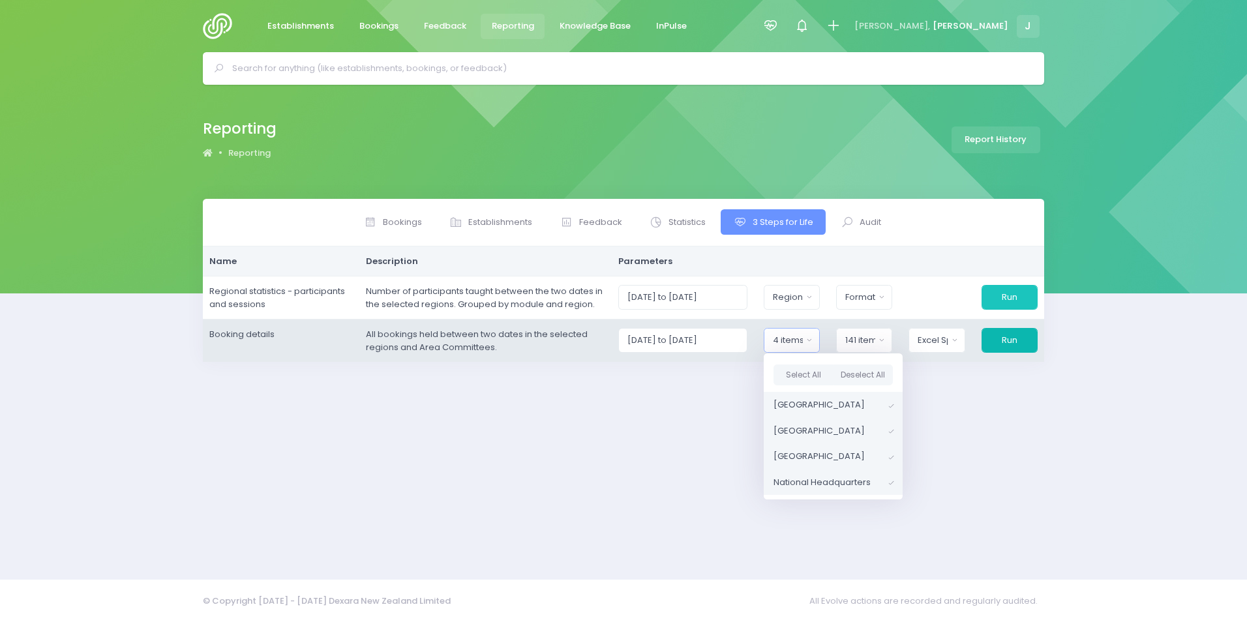
click at [997, 333] on button "Run" at bounding box center [1010, 340] width 56 height 25
